Goal: Task Accomplishment & Management: Manage account settings

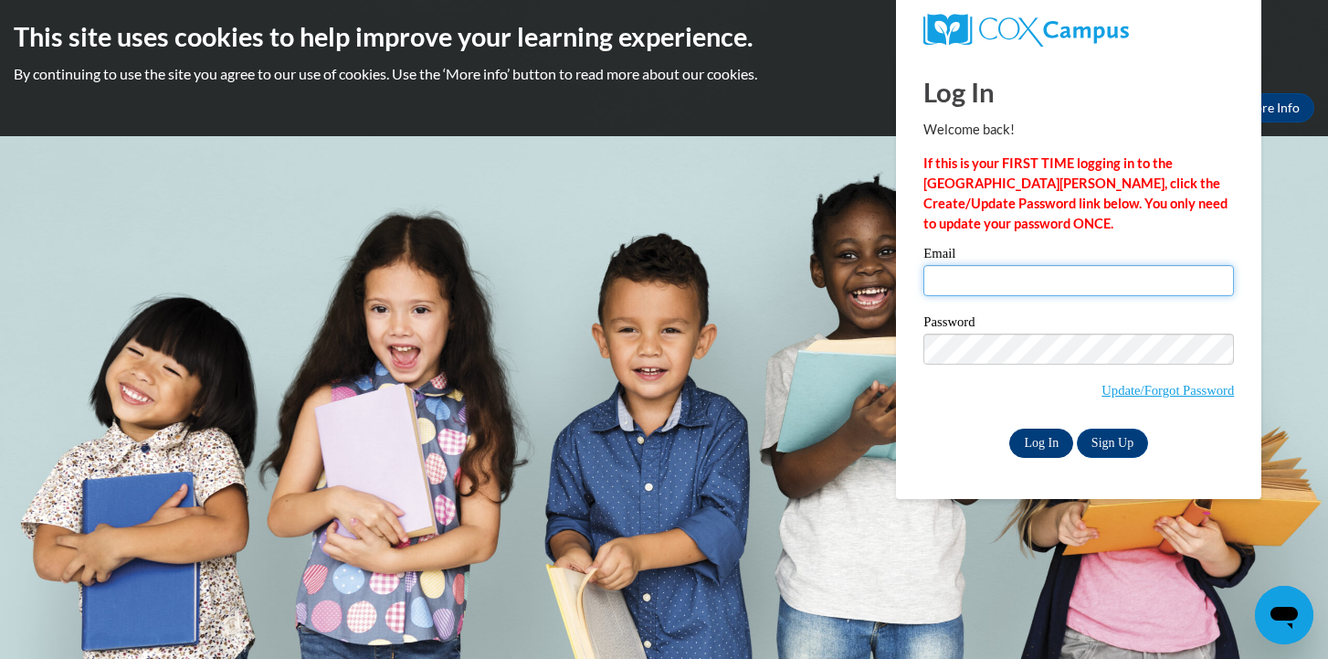
type input "[PERSON_NAME][EMAIL_ADDRESS][DOMAIN_NAME]"
click at [1044, 445] on input "Log In" at bounding box center [1042, 442] width 64 height 29
